Goal: Task Accomplishment & Management: Use online tool/utility

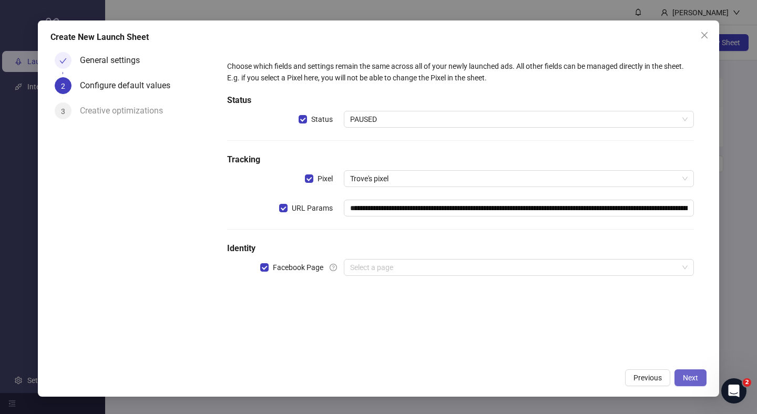
click at [696, 380] on span "Next" at bounding box center [690, 378] width 15 height 8
click at [545, 265] on input "search" at bounding box center [514, 268] width 328 height 16
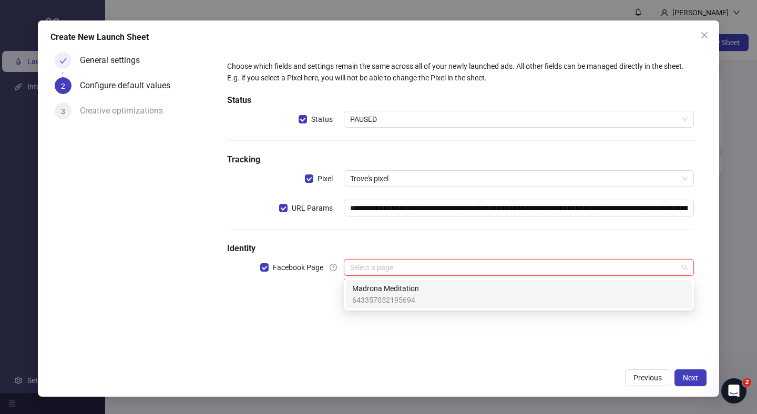
click at [511, 290] on div "Madrona Meditation 643357052195694" at bounding box center [518, 294] width 333 height 23
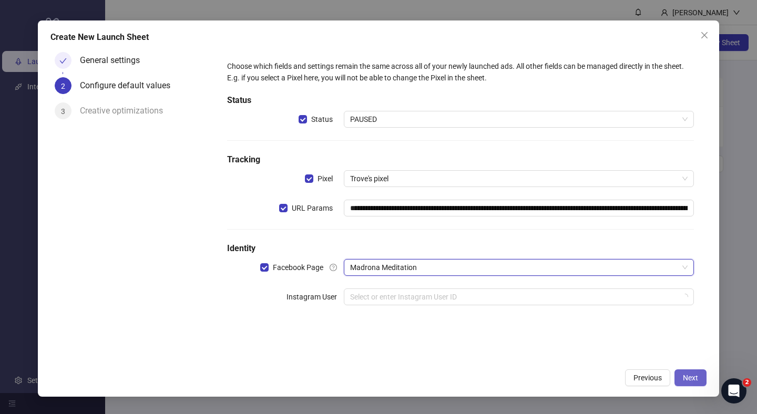
click at [692, 374] on span "Next" at bounding box center [690, 378] width 15 height 8
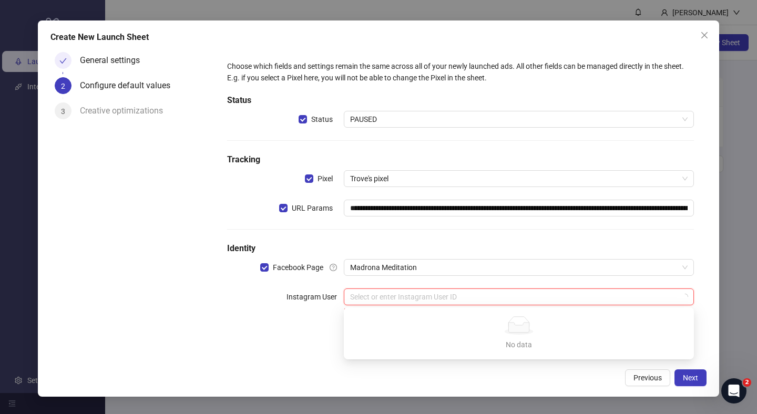
click at [539, 300] on input "search" at bounding box center [514, 297] width 328 height 16
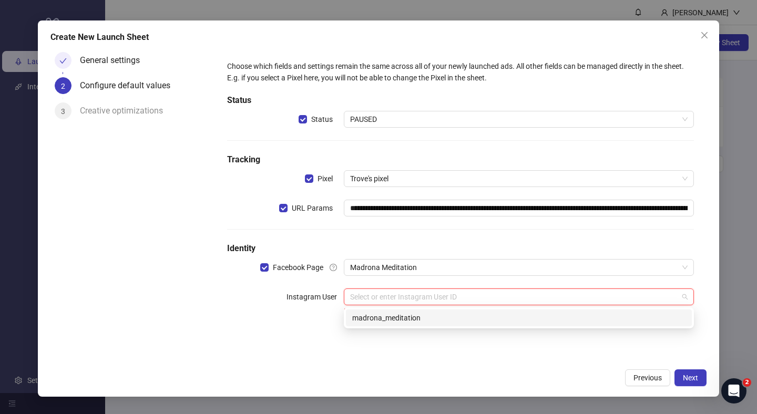
click at [512, 330] on form "**********" at bounding box center [460, 189] width 492 height 282
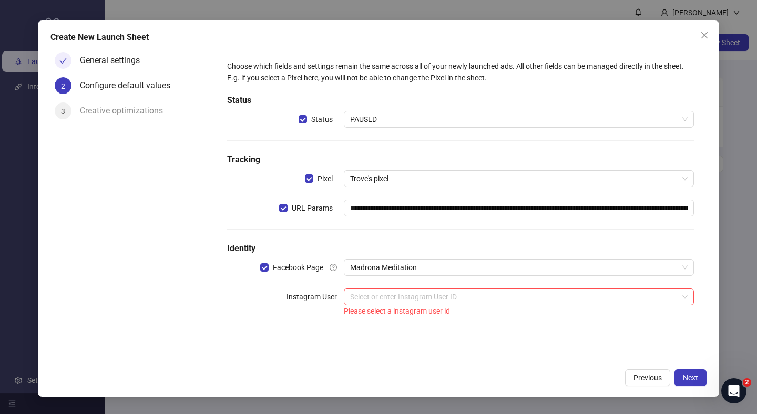
click at [512, 325] on div "**********" at bounding box center [461, 189] width 484 height 274
click at [521, 300] on input "search" at bounding box center [514, 297] width 328 height 16
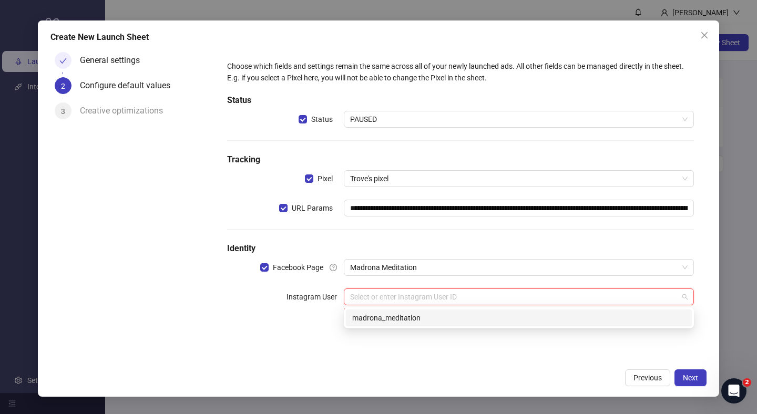
click at [514, 316] on div "madrona_meditation" at bounding box center [518, 318] width 333 height 12
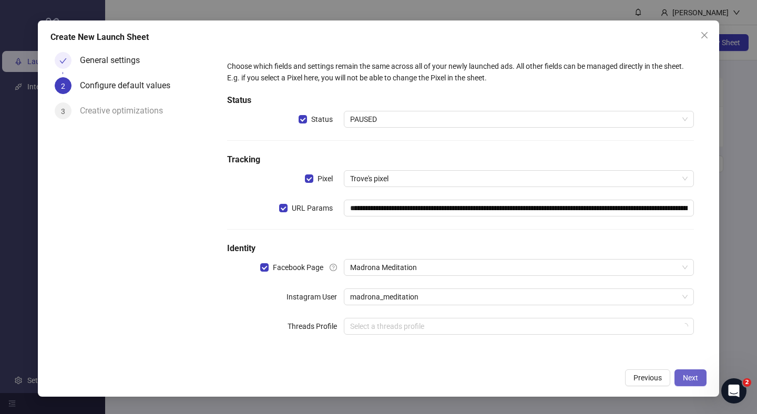
click at [686, 378] on span "Next" at bounding box center [690, 378] width 15 height 8
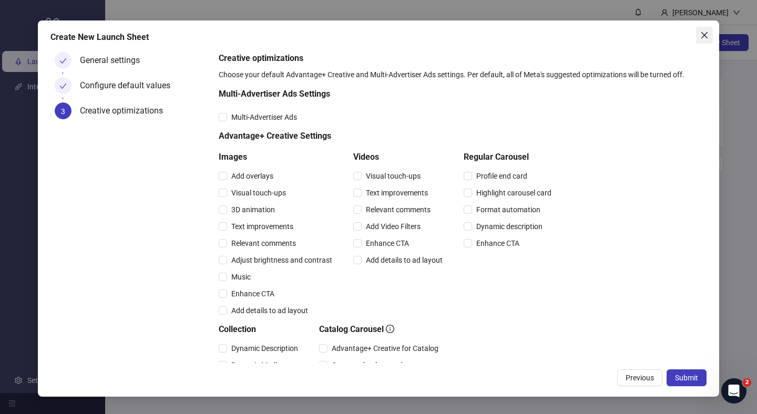
click at [711, 35] on span "Close" at bounding box center [704, 35] width 17 height 8
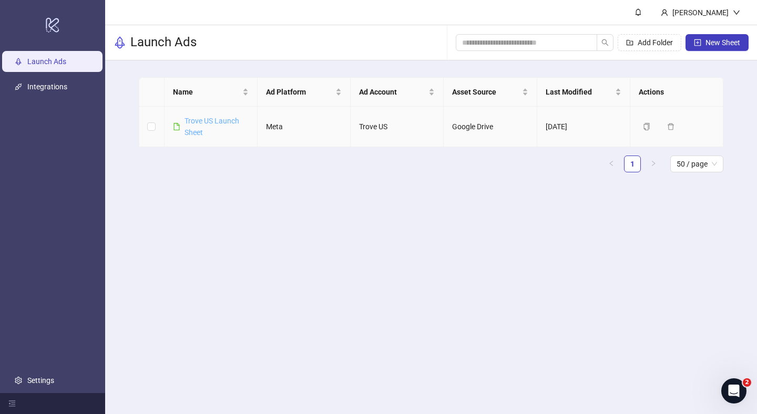
click at [205, 121] on link "Trove US Launch Sheet" at bounding box center [212, 127] width 55 height 20
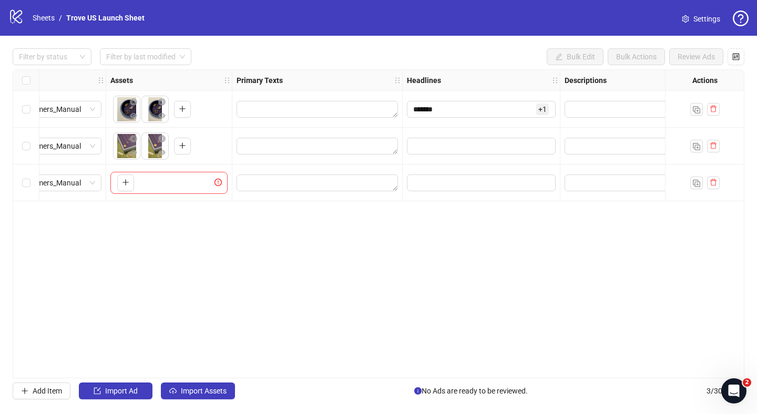
scroll to position [0, 465]
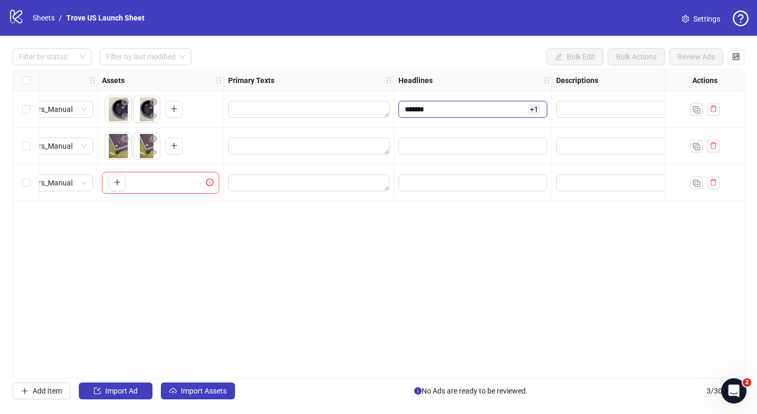
click at [509, 110] on input "******" at bounding box center [465, 110] width 121 height 12
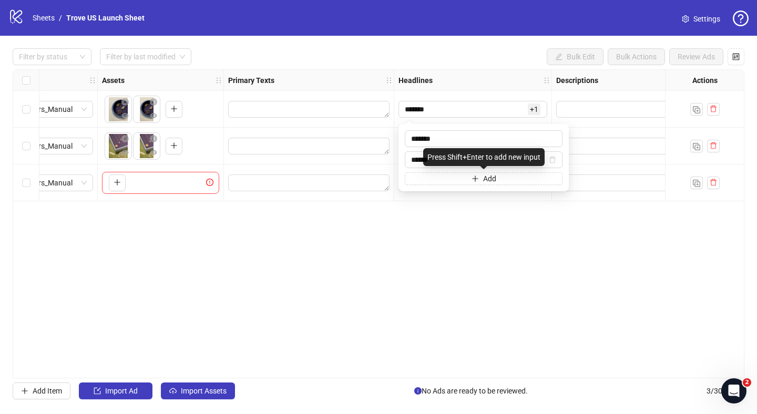
click at [504, 239] on div "Ad Format Ad Name Campaign & Ad Set Assets Primary Texts Headlines Descriptions…" at bounding box center [379, 223] width 732 height 309
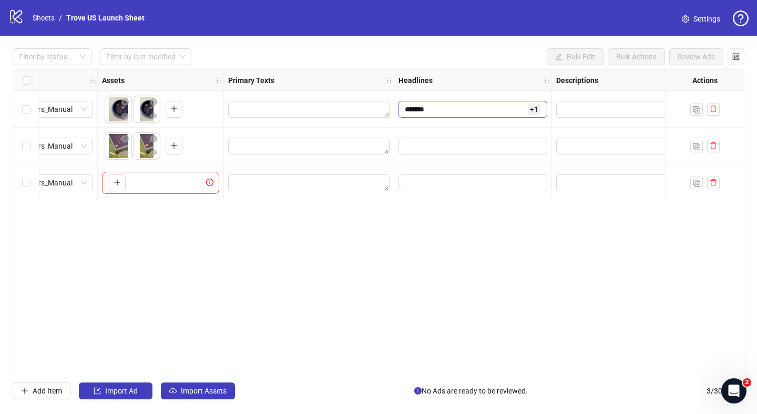
click at [535, 107] on span "+ 1" at bounding box center [534, 110] width 13 height 12
click at [517, 242] on div "Ad Format Ad Name Campaign & Ad Set Assets Primary Texts Headlines Descriptions…" at bounding box center [379, 223] width 732 height 309
